Goal: Information Seeking & Learning: Learn about a topic

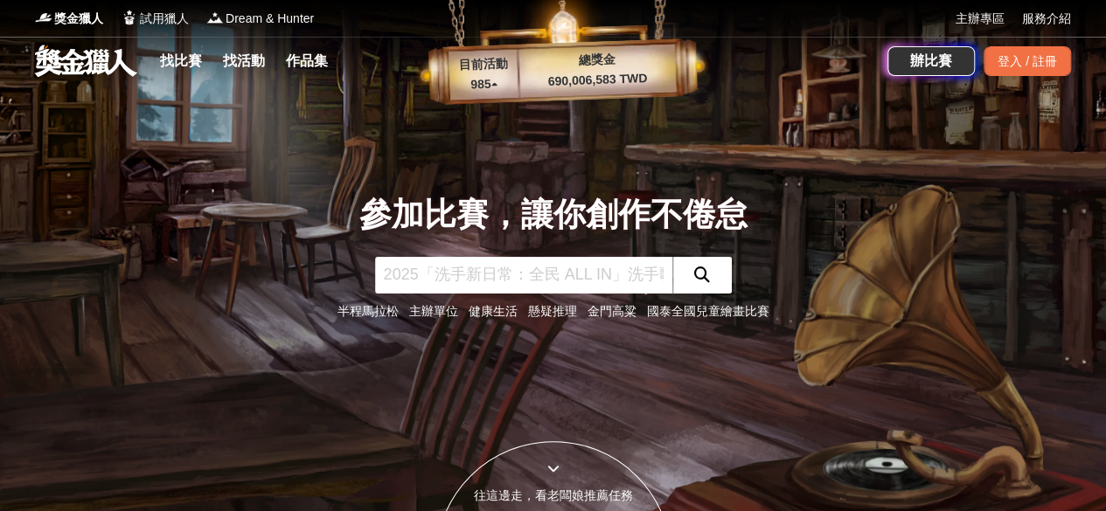
click at [525, 268] on input "text" at bounding box center [523, 275] width 297 height 37
click at [562, 273] on input "text" at bounding box center [523, 275] width 297 height 37
click at [179, 69] on link "找比賽" at bounding box center [181, 61] width 56 height 24
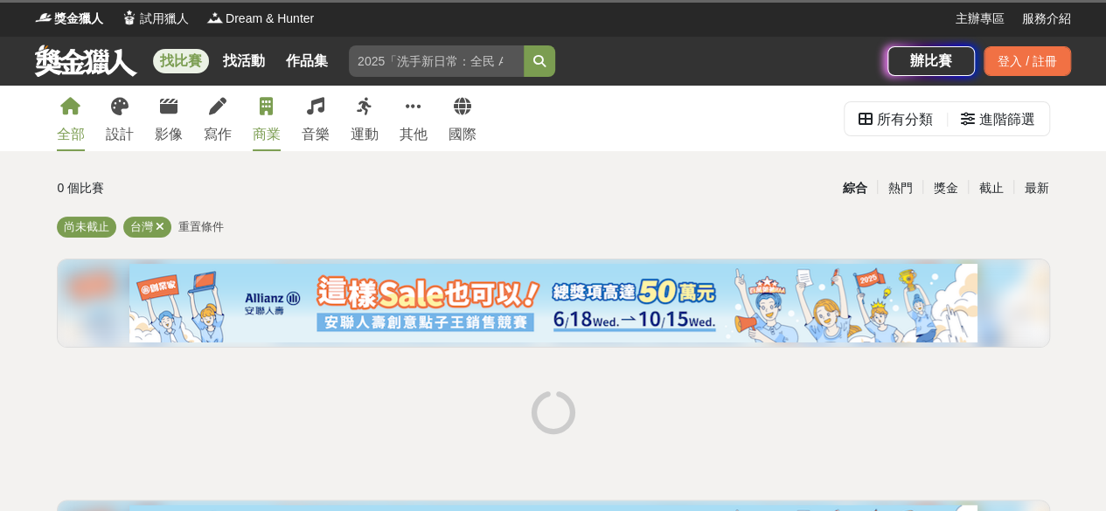
click at [261, 130] on div "商業" at bounding box center [267, 134] width 28 height 21
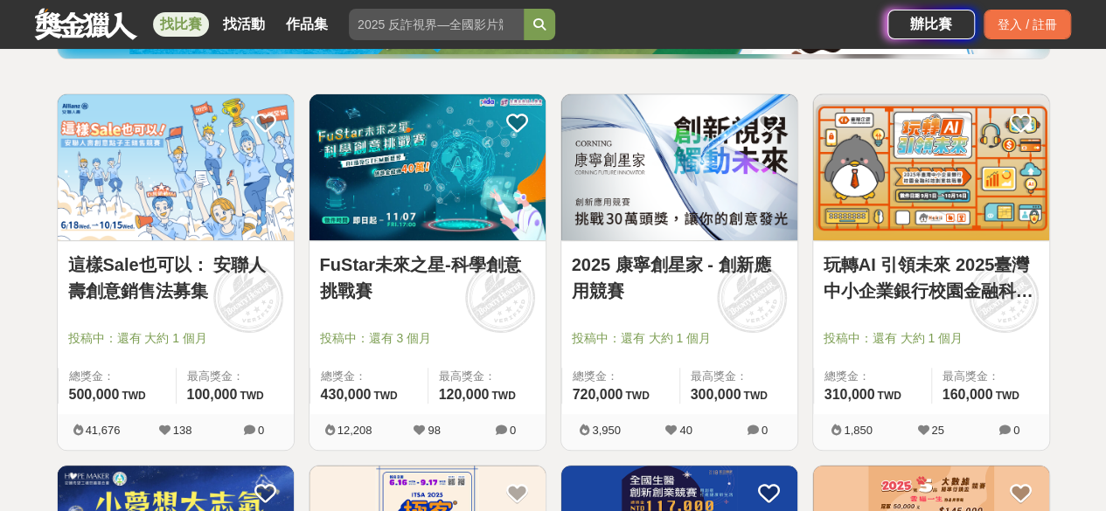
scroll to position [262, 0]
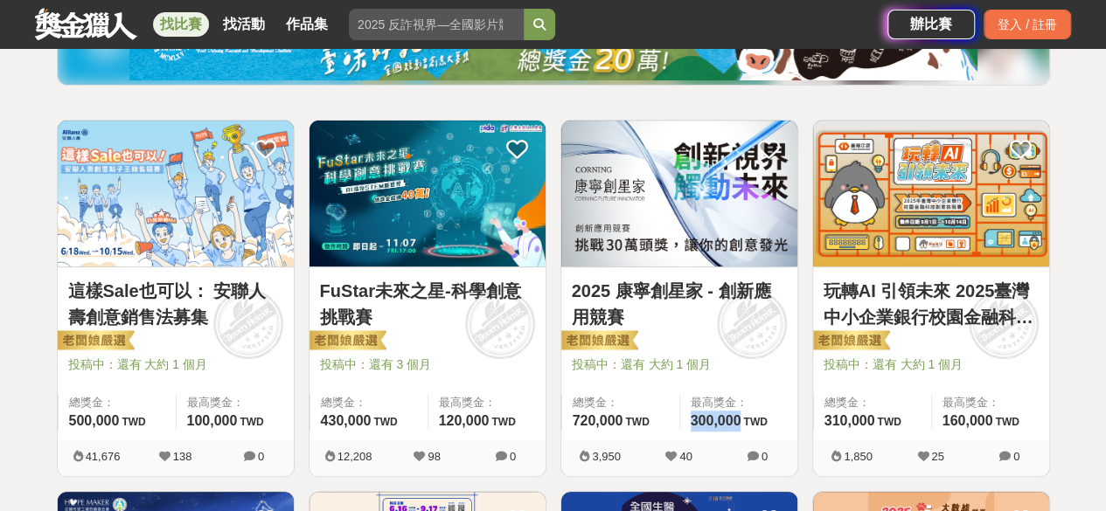
drag, startPoint x: 741, startPoint y: 421, endPoint x: 690, endPoint y: 426, distance: 51.8
click at [691, 426] on span "300,000" at bounding box center [716, 421] width 51 height 15
click at [638, 293] on link "2025 康寧創星家 - 創新應用競賽" at bounding box center [679, 304] width 215 height 52
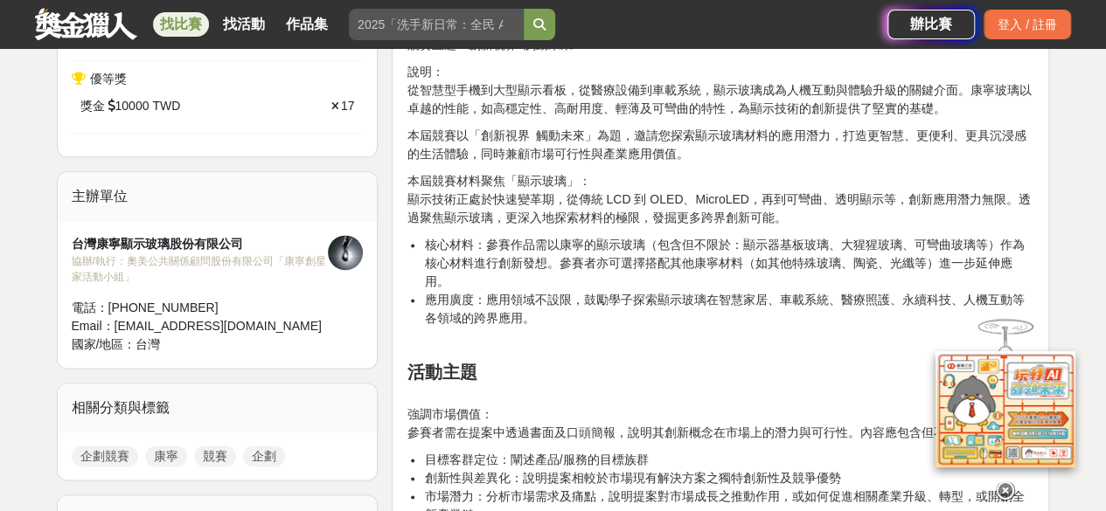
scroll to position [1137, 0]
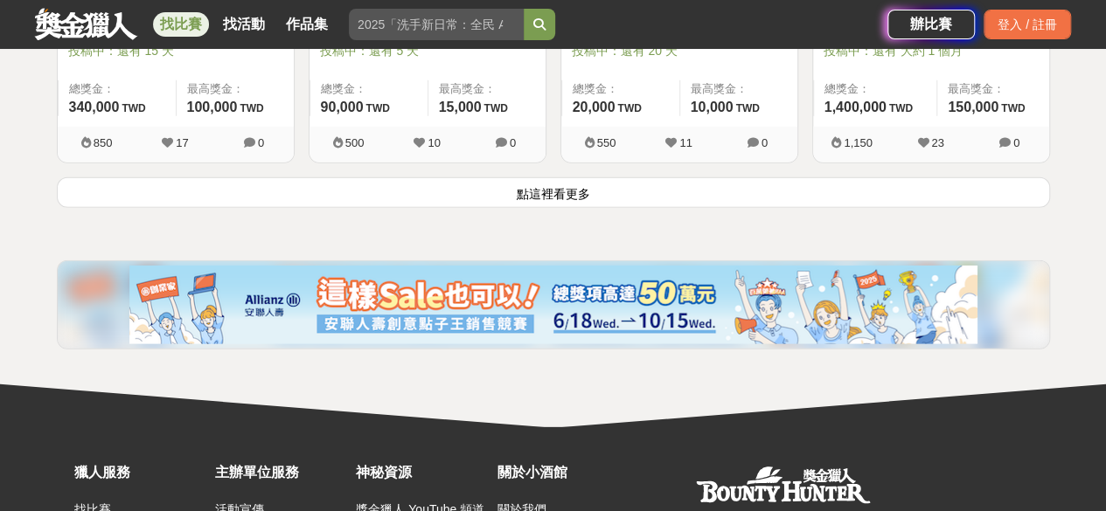
scroll to position [2448, 0]
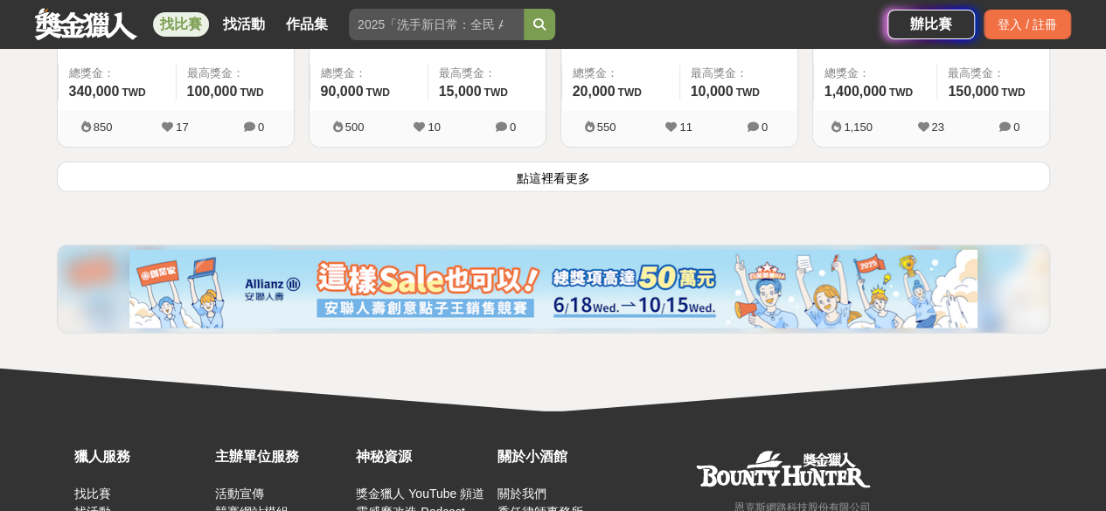
click at [496, 169] on button "點這裡看更多" at bounding box center [553, 177] width 993 height 31
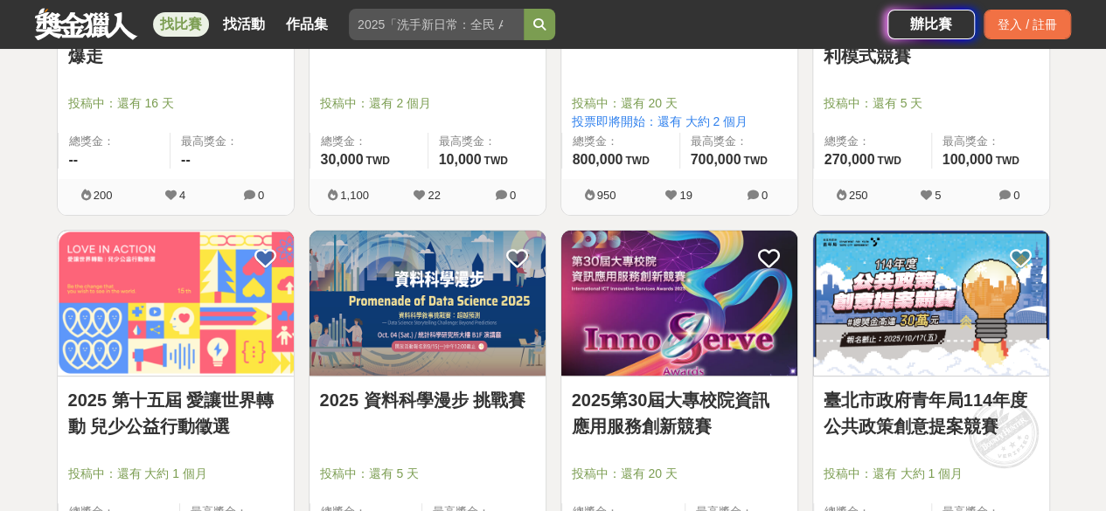
scroll to position [3585, 0]
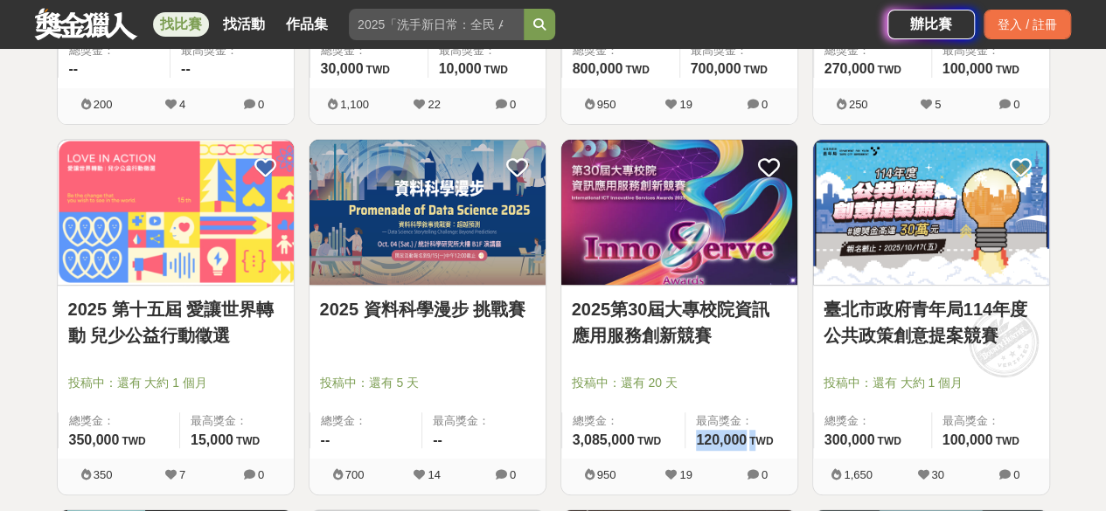
drag, startPoint x: 757, startPoint y: 435, endPoint x: 694, endPoint y: 436, distance: 63.0
click at [694, 436] on div "最高獎金： 120,000 TWD" at bounding box center [741, 431] width 112 height 36
click at [682, 316] on link "2025第30屆大專校院資訊應用服務創新競賽" at bounding box center [679, 322] width 215 height 52
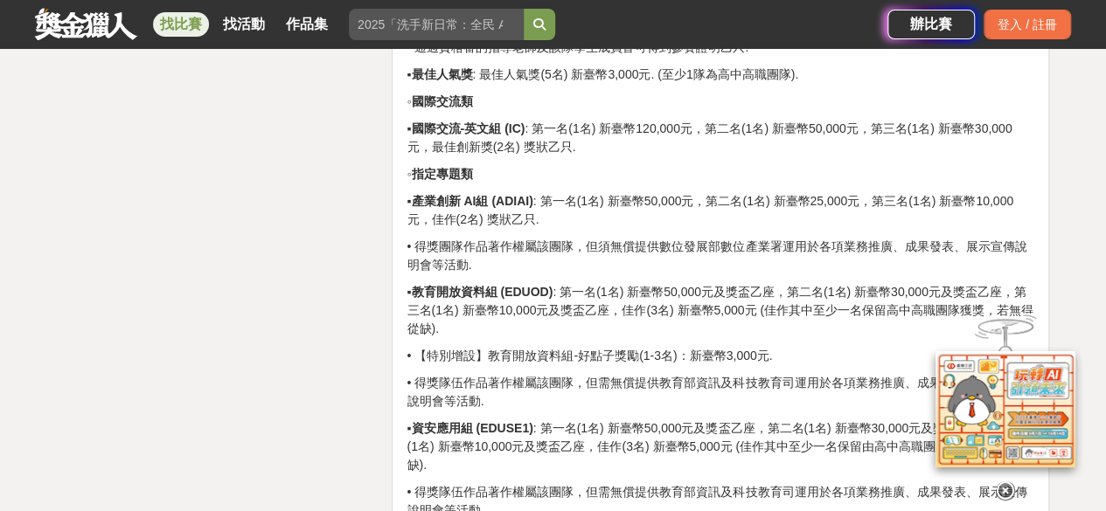
scroll to position [7606, 0]
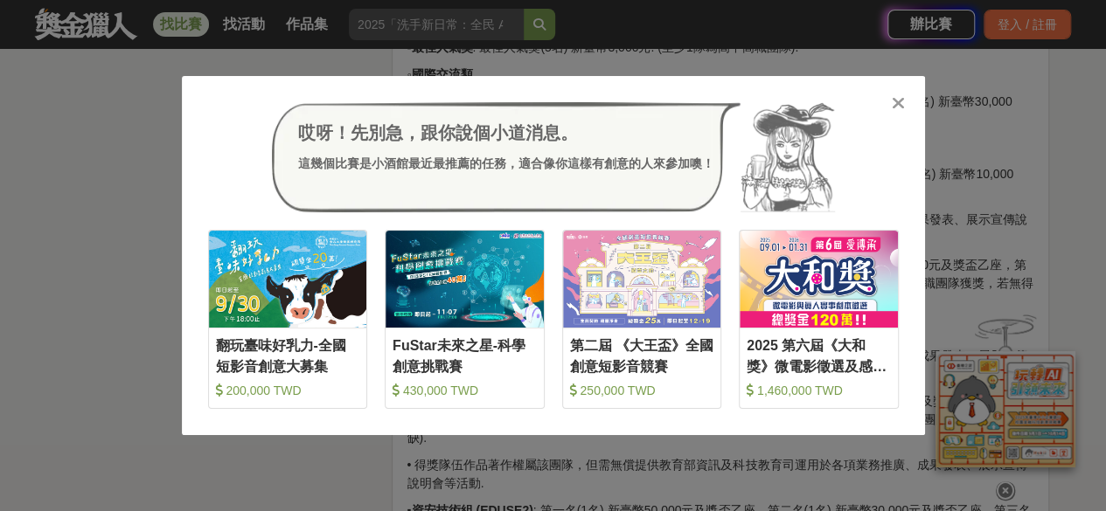
click at [912, 111] on div "哎呀！先別急，跟你說個小道消息。 這幾個比賽是小酒館最近最推薦的任務，適合像你這樣有創意的人來參加噢！ 收藏 翻玩臺味好乳力-全國短影音創意大募集 200,0…" at bounding box center [553, 255] width 743 height 359
click at [906, 106] on div at bounding box center [898, 102] width 17 height 17
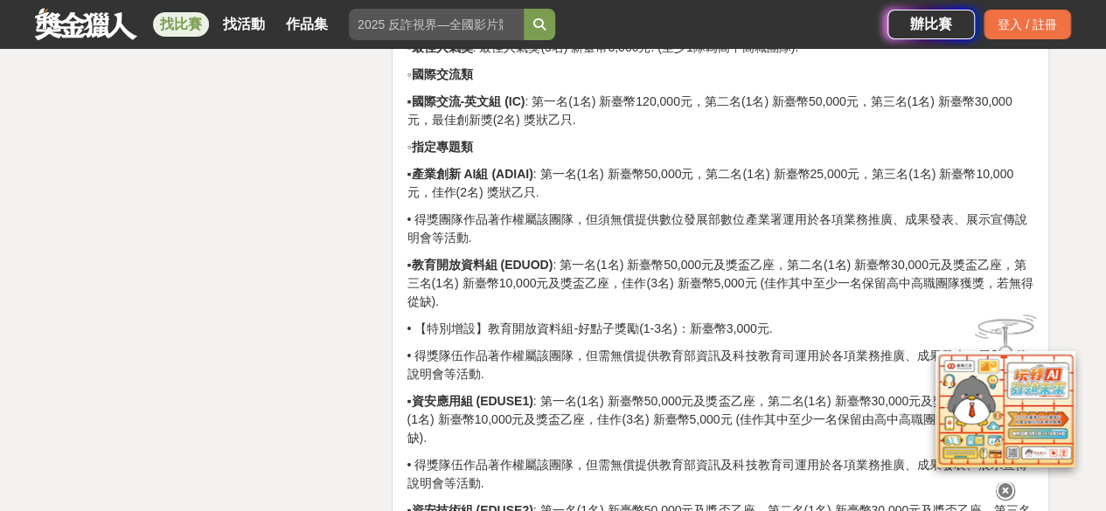
drag, startPoint x: 451, startPoint y: 213, endPoint x: 525, endPoint y: 209, distance: 73.6
click at [462, 108] on strong "國際交流-英文組 (IC)" at bounding box center [468, 101] width 114 height 14
drag, startPoint x: 565, startPoint y: 212, endPoint x: 727, endPoint y: 213, distance: 162.6
click at [727, 129] on p "▪ 國際交流-英文組 (IC) : 第一名(1名) 新臺幣120,000元，第二名(1名) 新臺幣50,000元，第三名(1名) 新臺幣30,000元，最佳創…" at bounding box center [721, 111] width 628 height 37
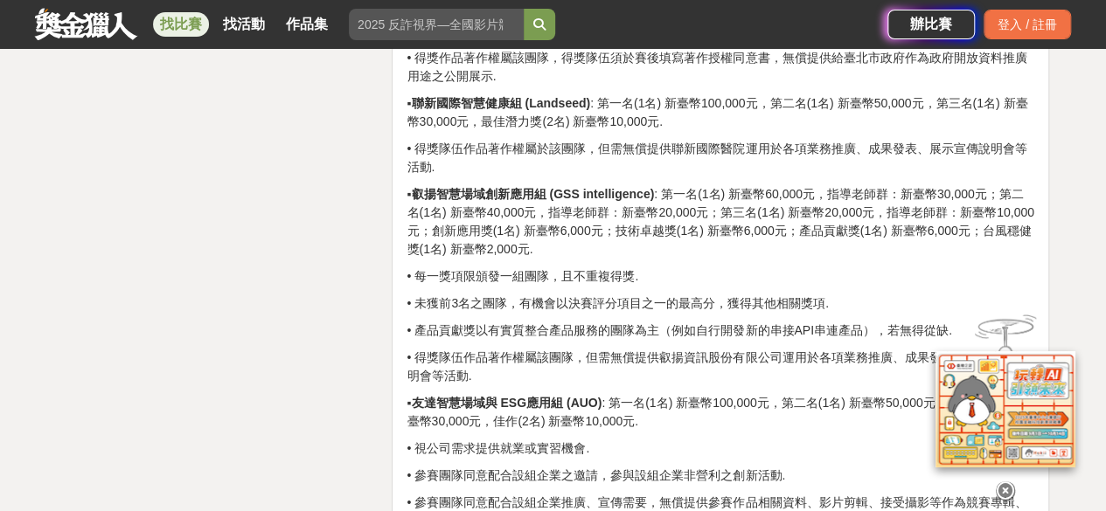
scroll to position [8568, 0]
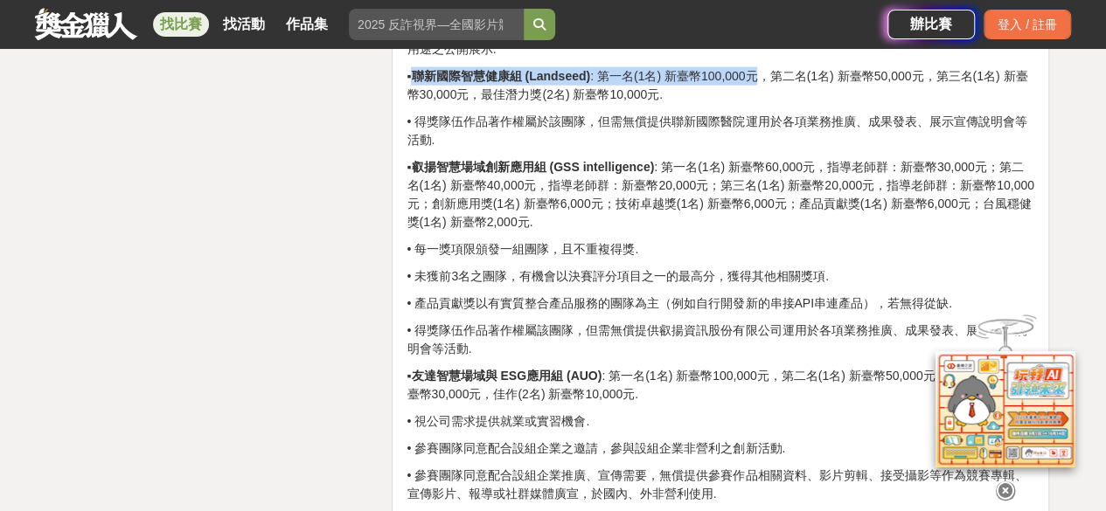
drag, startPoint x: 445, startPoint y: 239, endPoint x: 790, endPoint y: 245, distance: 345.4
click at [790, 104] on p "▪ 聯新國際智慧健康組 (Landseed) : 第一名(1名) 新臺幣100,000元，第二名(1名) 新臺幣50,000元，第三名(1名) 新臺幣30,0…" at bounding box center [721, 85] width 628 height 37
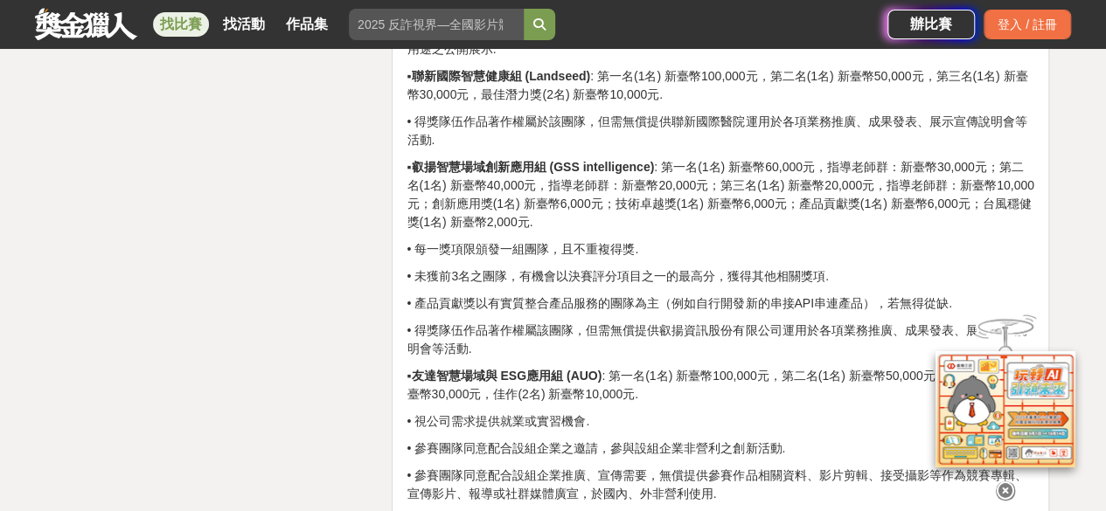
click at [791, 104] on p "▪ 聯新國際智慧健康組 (Landseed) : 第一名(1名) 新臺幣100,000元，第二名(1名) 新臺幣50,000元，第三名(1名) 新臺幣30,0…" at bounding box center [721, 85] width 628 height 37
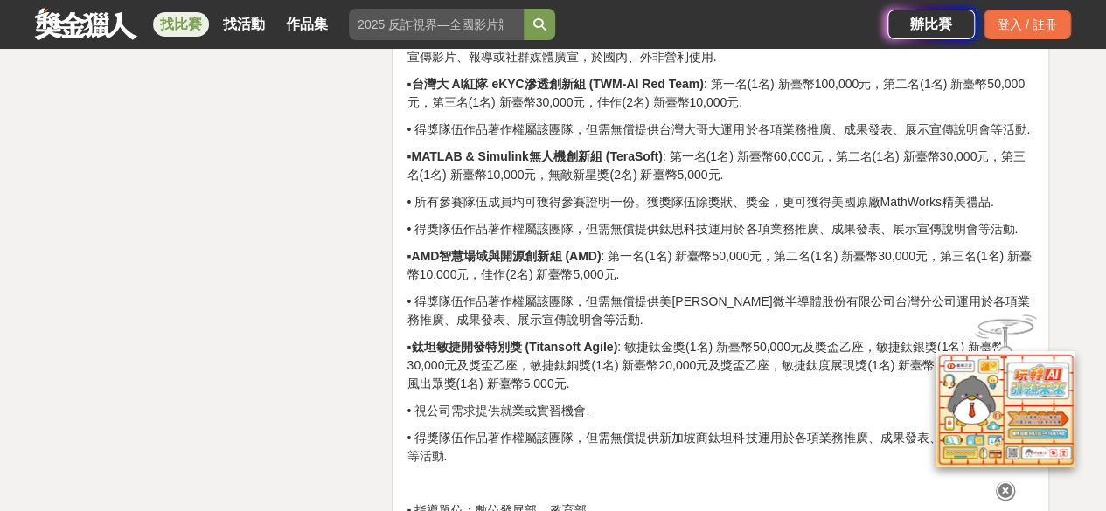
scroll to position [9267, 0]
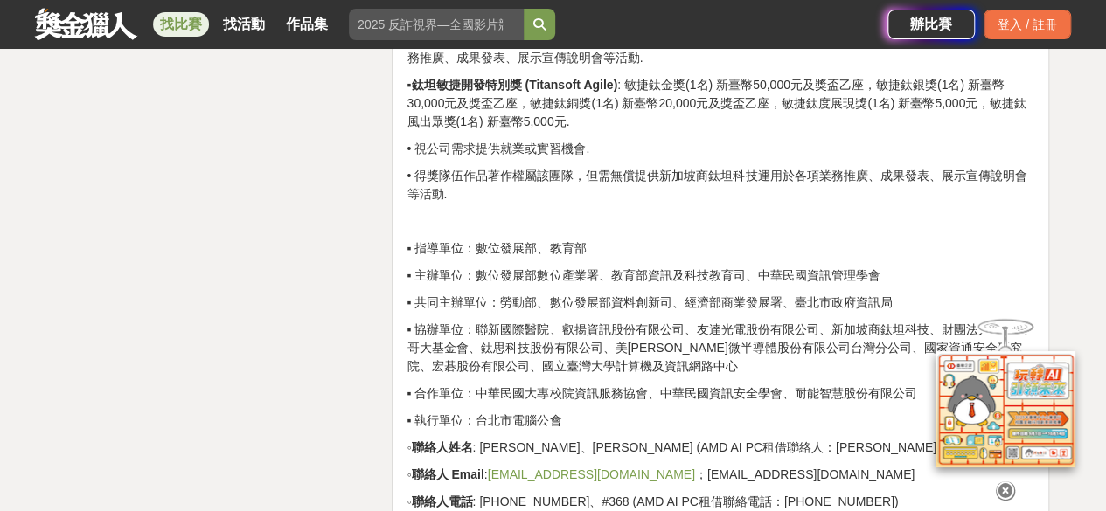
drag, startPoint x: 445, startPoint y: 216, endPoint x: 706, endPoint y: 276, distance: 267.4
click at [706, 67] on p "• 得獎隊伍作品著作權屬該團隊，但需無償提供美[PERSON_NAME]微半導體股份有限公司台灣分公司運用於各項業務推廣、成果發表、展示宣傳說明會等活動." at bounding box center [721, 49] width 628 height 37
click at [661, 67] on p "• 得獎隊伍作品著作權屬該團隊，但需無償提供美[PERSON_NAME]微半導體股份有限公司台灣分公司運用於各項業務推廣、成果發表、展示宣傳說明會等活動." at bounding box center [721, 49] width 628 height 37
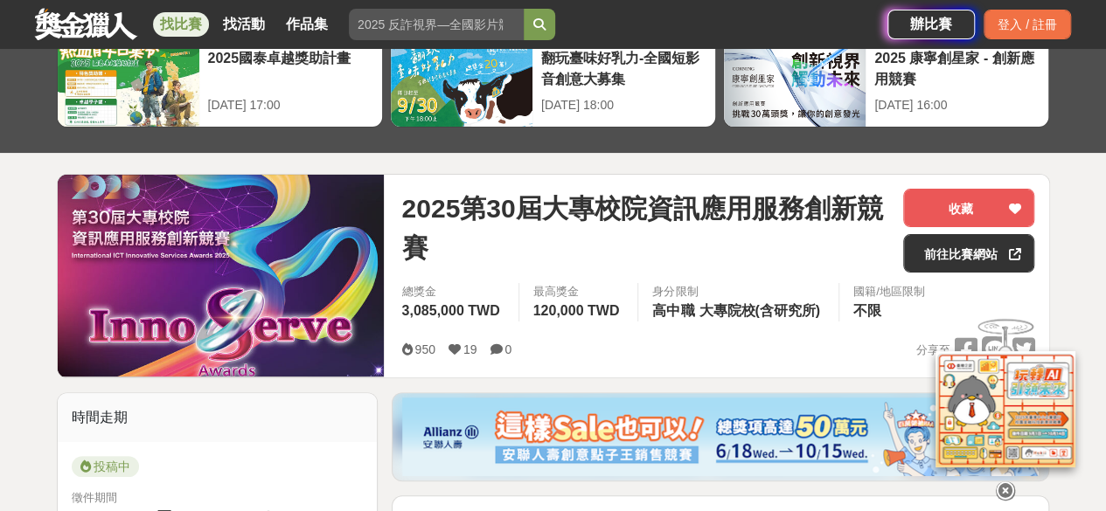
scroll to position [0, 0]
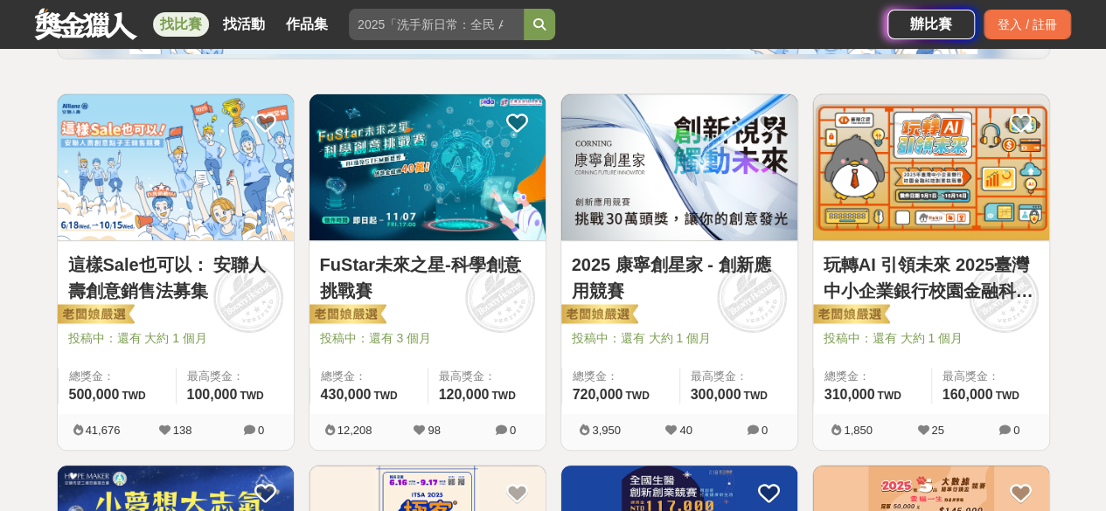
scroll to position [262, 0]
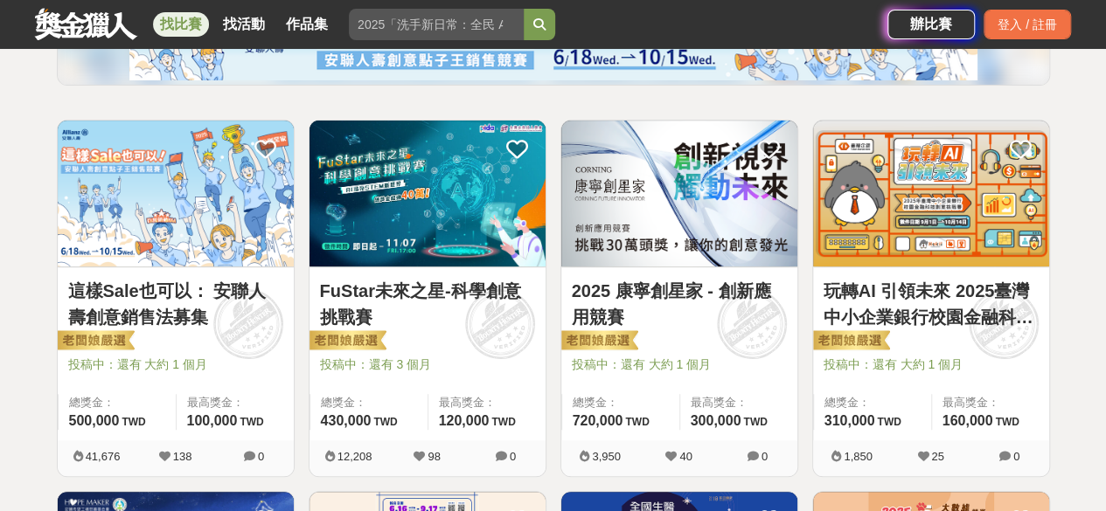
click at [881, 305] on link "玩轉AI 引領未來 2025臺灣中小企業銀行校園金融科技創意挑戰賽" at bounding box center [931, 304] width 215 height 52
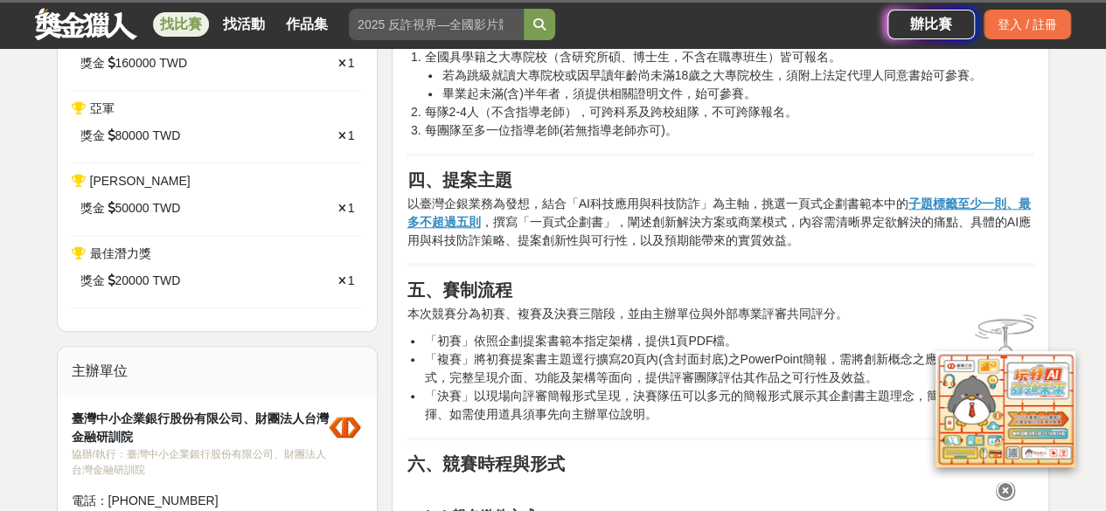
scroll to position [699, 0]
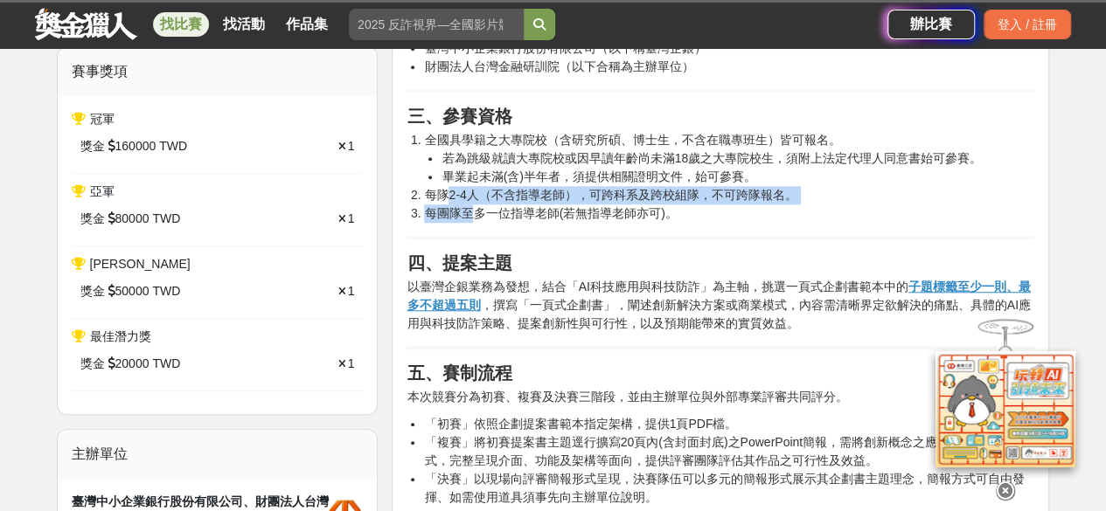
drag, startPoint x: 449, startPoint y: 196, endPoint x: 474, endPoint y: 215, distance: 31.8
click at [476, 204] on ol "全國具學籍之大專院校（含研究所碩、博士生，不含在職專班生）皆可報名。 若為跳級就讀大專院校或因早讀年齡尚未滿18歲之大專院校生，須附上法定代理人同意書始可參賽…" at bounding box center [721, 177] width 628 height 92
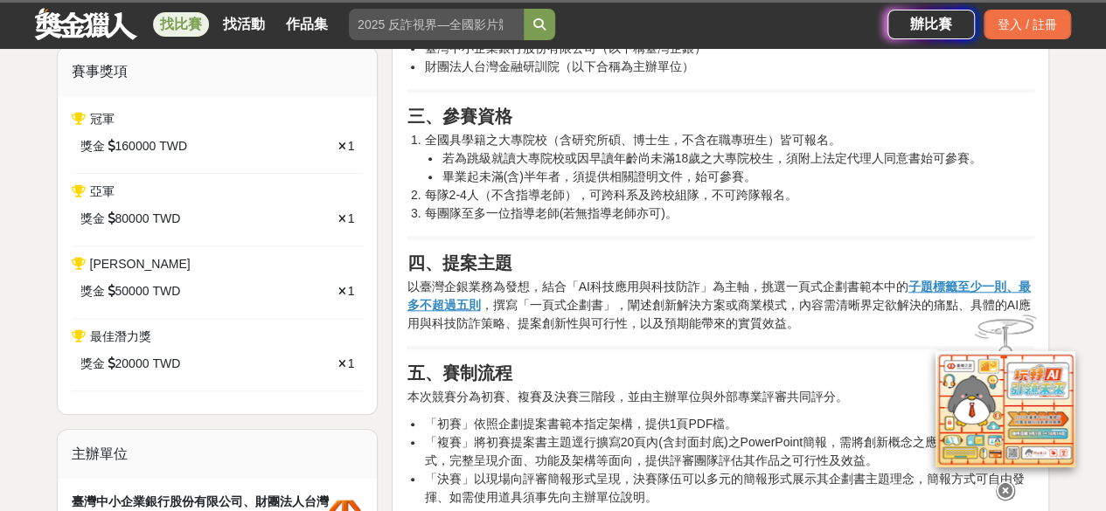
click at [468, 304] on u "子題標籤至少一則、最多不超過五則" at bounding box center [718, 296] width 623 height 32
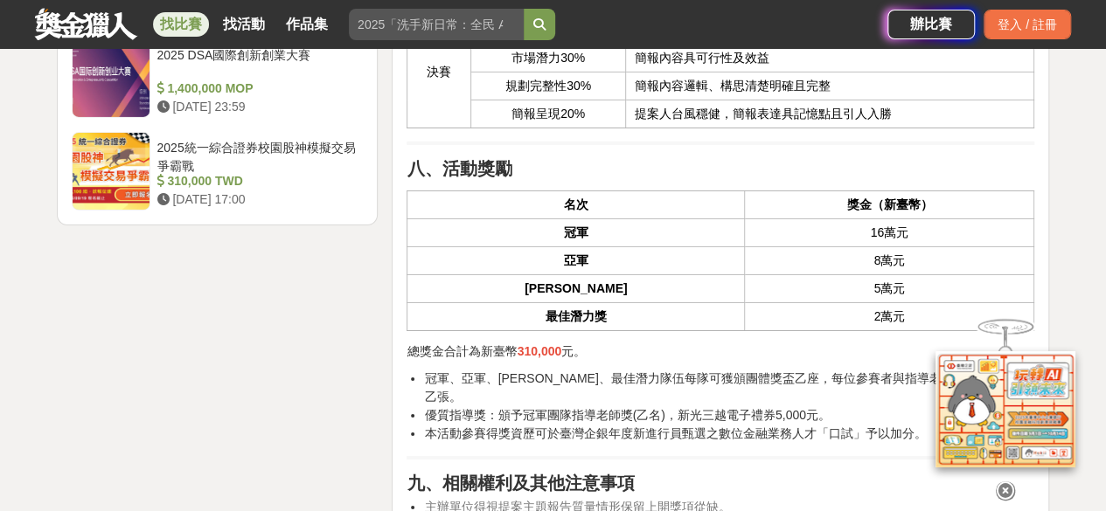
scroll to position [2973, 0]
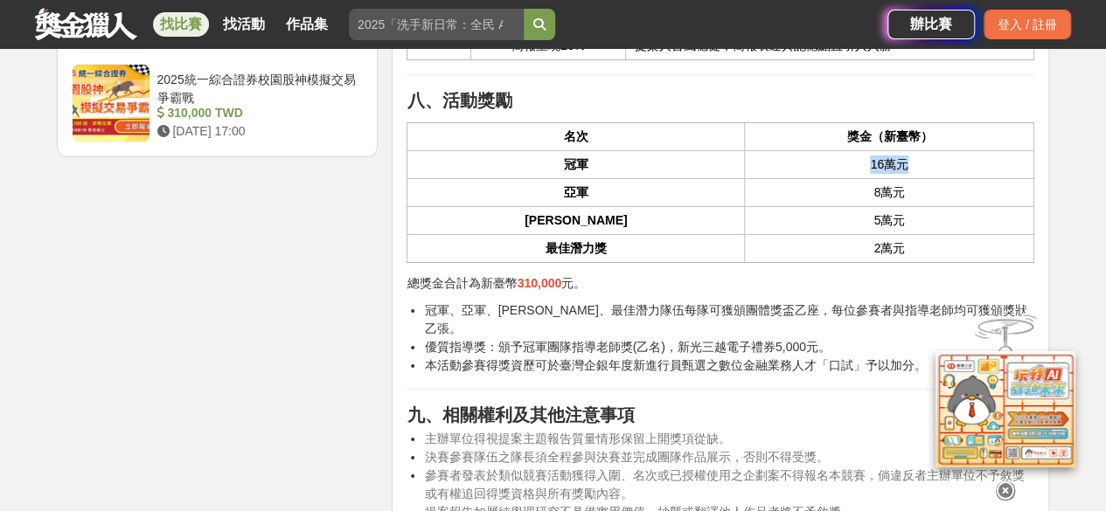
drag, startPoint x: 834, startPoint y: 162, endPoint x: 870, endPoint y: 162, distance: 35.8
click at [870, 162] on td "16萬元" at bounding box center [889, 165] width 289 height 28
click at [871, 169] on td "16萬元" at bounding box center [889, 165] width 289 height 28
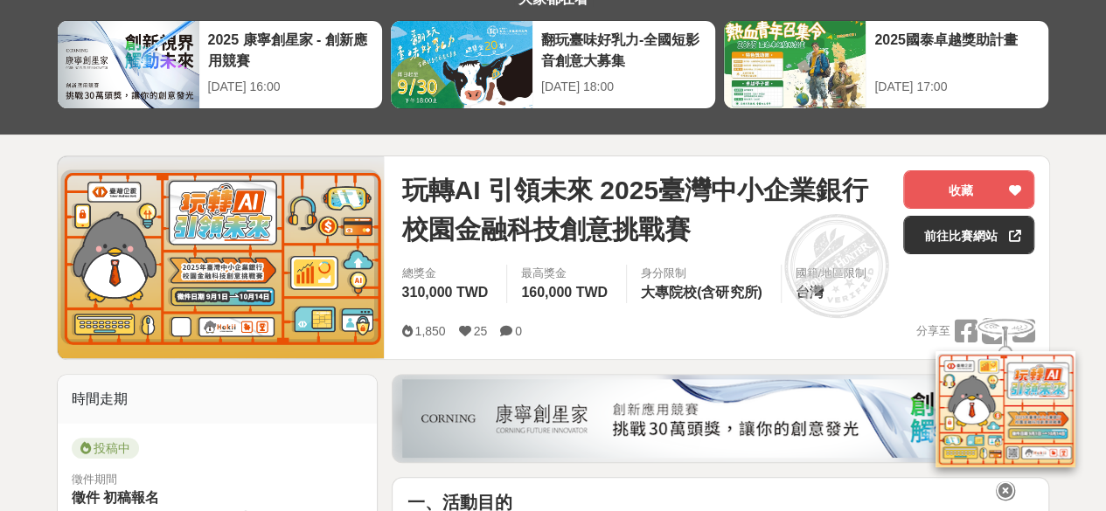
scroll to position [0, 0]
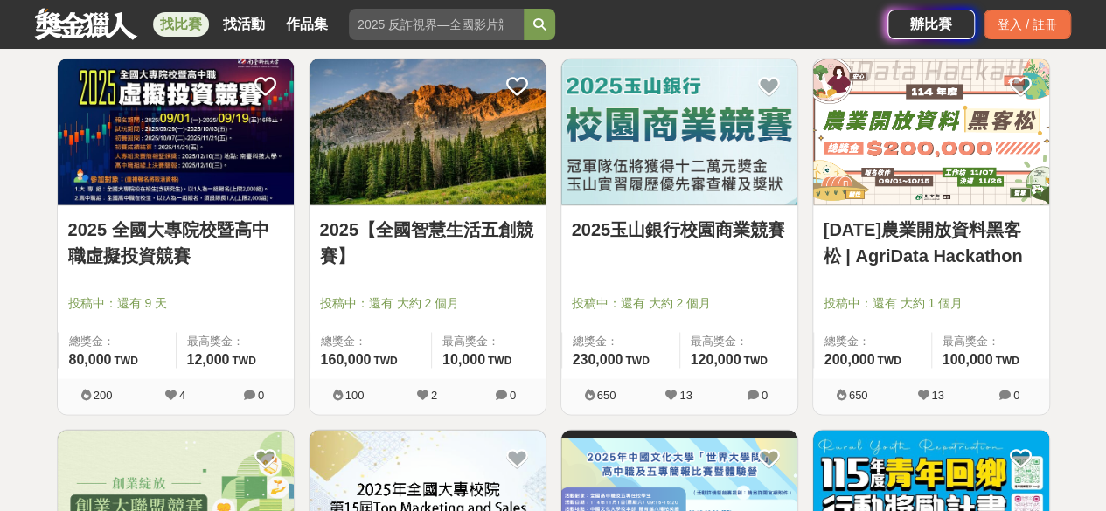
scroll to position [1399, 0]
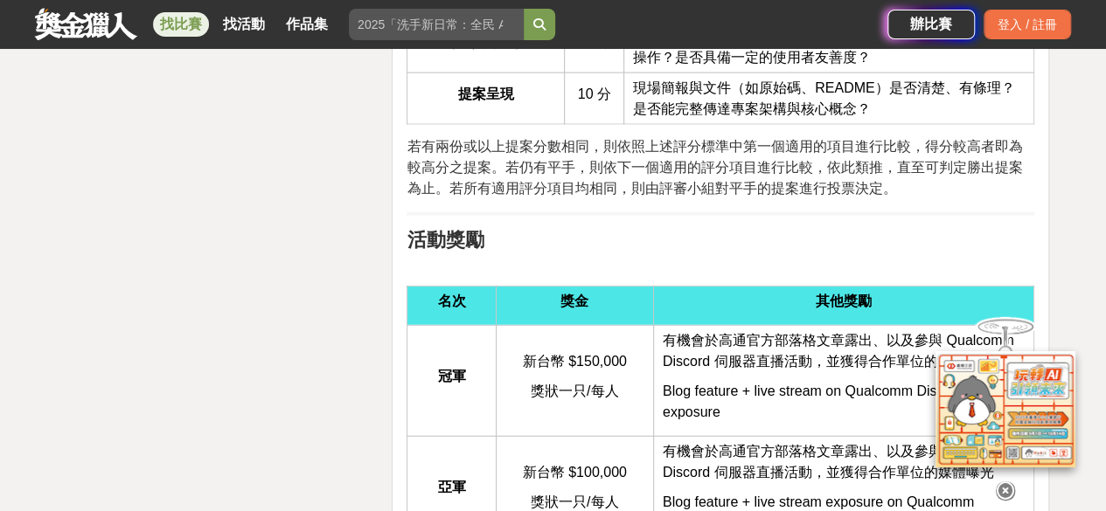
scroll to position [5421, 0]
